Goal: Navigation & Orientation: Find specific page/section

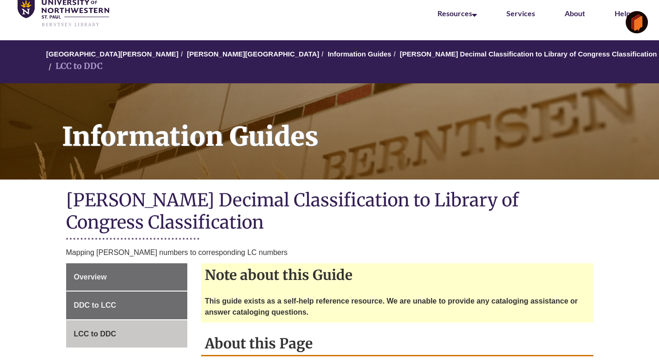
scroll to position [56, 0]
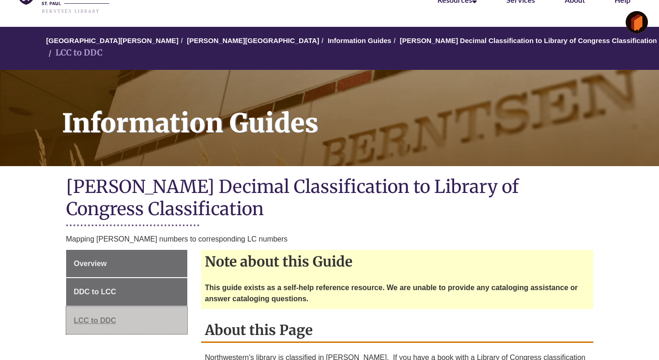
click at [108, 317] on span "LCC to DDC" at bounding box center [95, 321] width 43 height 8
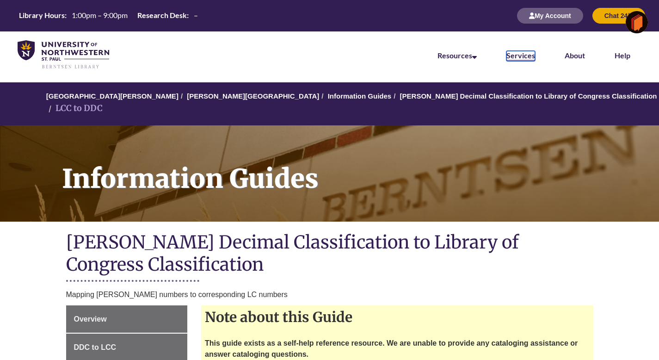
click at [522, 56] on link "Services" at bounding box center [521, 56] width 29 height 10
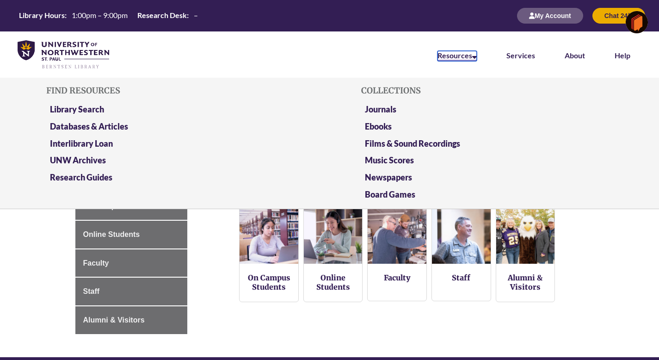
click at [475, 57] on icon at bounding box center [475, 55] width 5 height 7
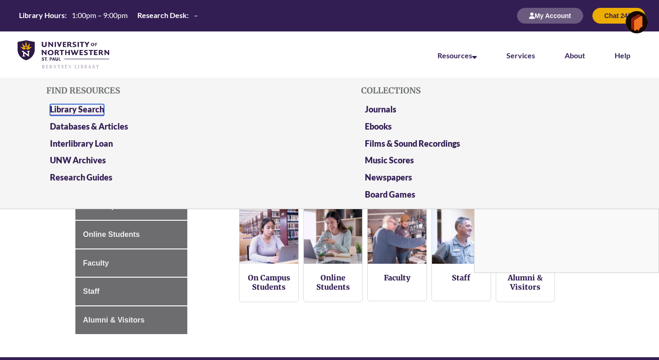
click at [92, 107] on link "Library Search" at bounding box center [77, 110] width 54 height 12
